Goal: Task Accomplishment & Management: Use online tool/utility

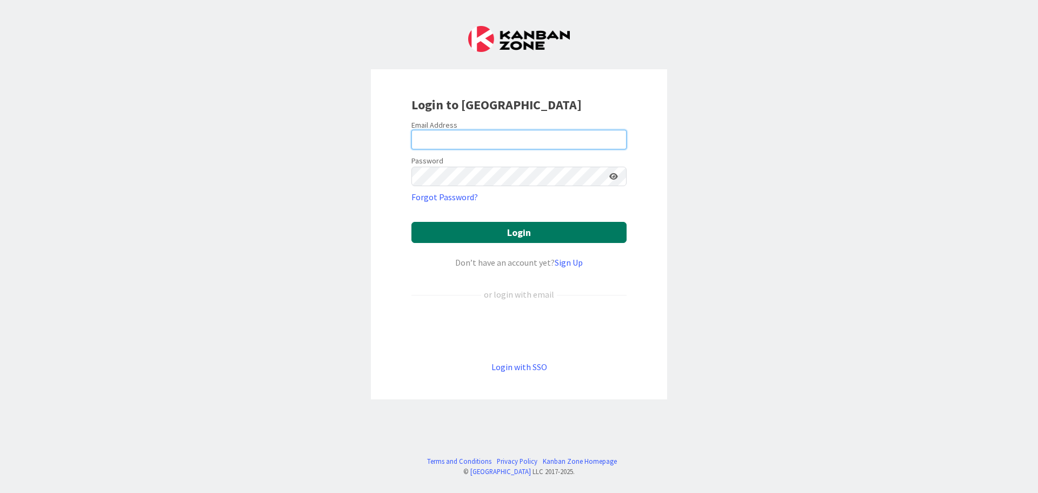
type input "[EMAIL_ADDRESS][DOMAIN_NAME]"
click at [522, 234] on button "Login" at bounding box center [519, 232] width 215 height 21
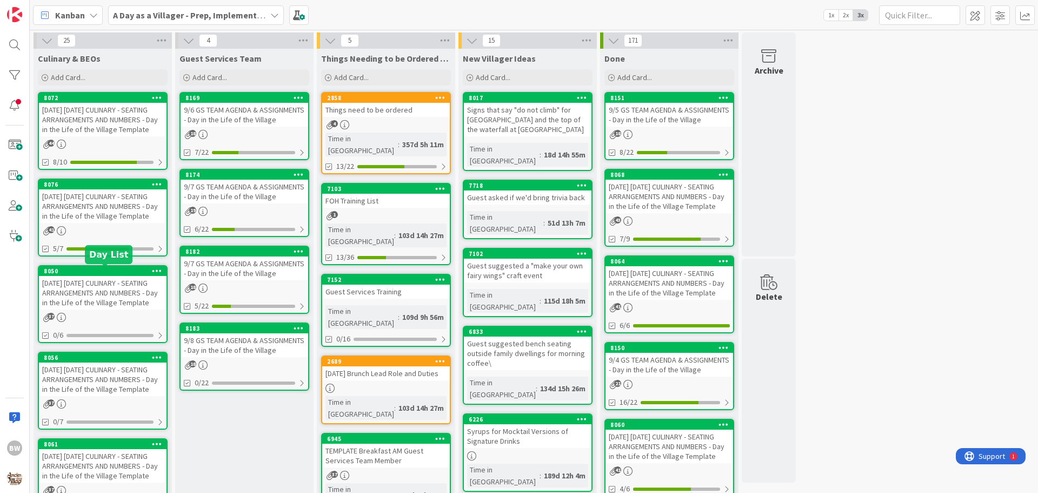
click at [96, 272] on div "8050" at bounding box center [105, 271] width 123 height 8
